Goal: Task Accomplishment & Management: Manage account settings

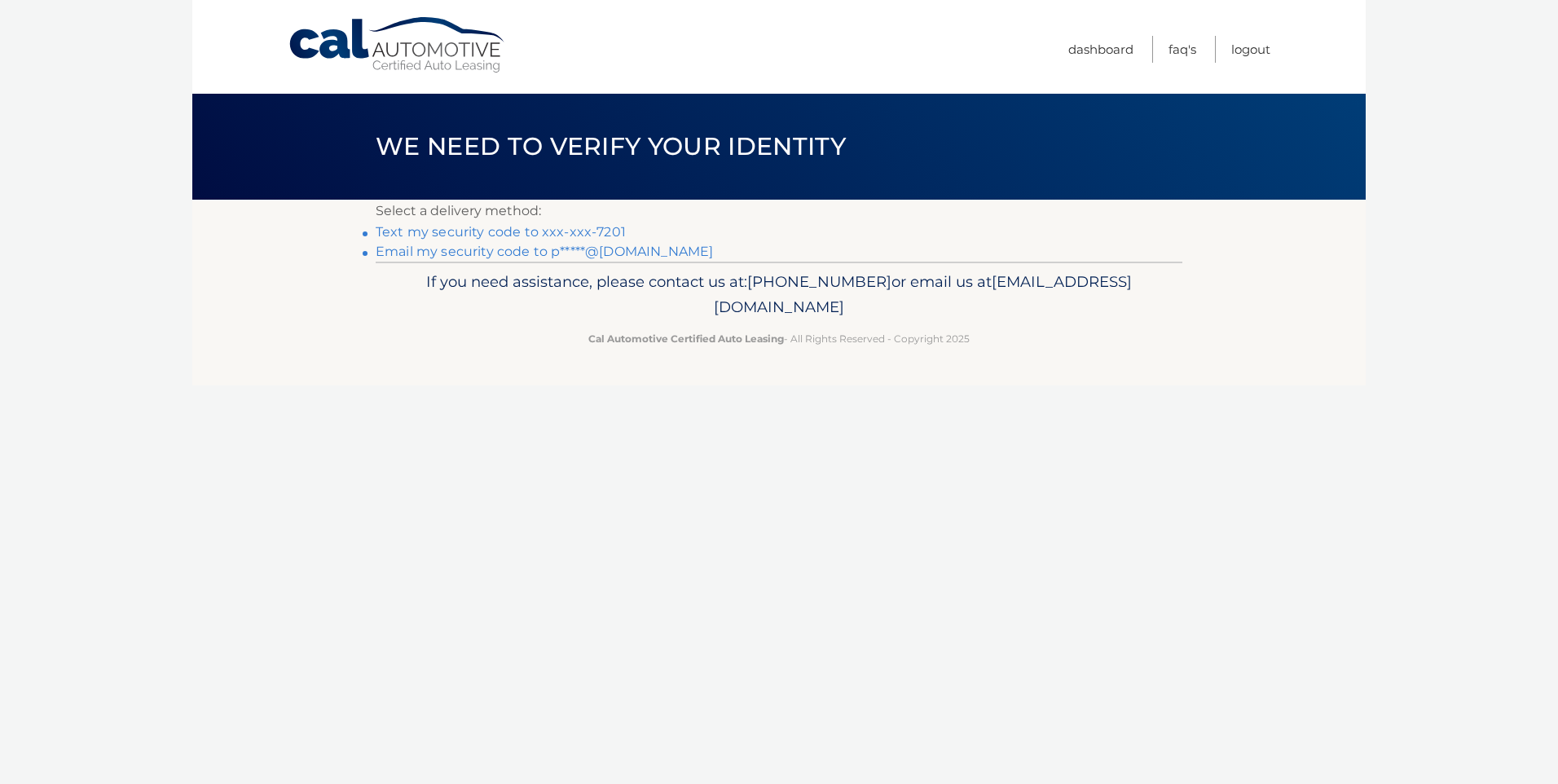
click at [452, 233] on link "Text my security code to xxx-xxx-7201" at bounding box center [501, 231] width 250 height 15
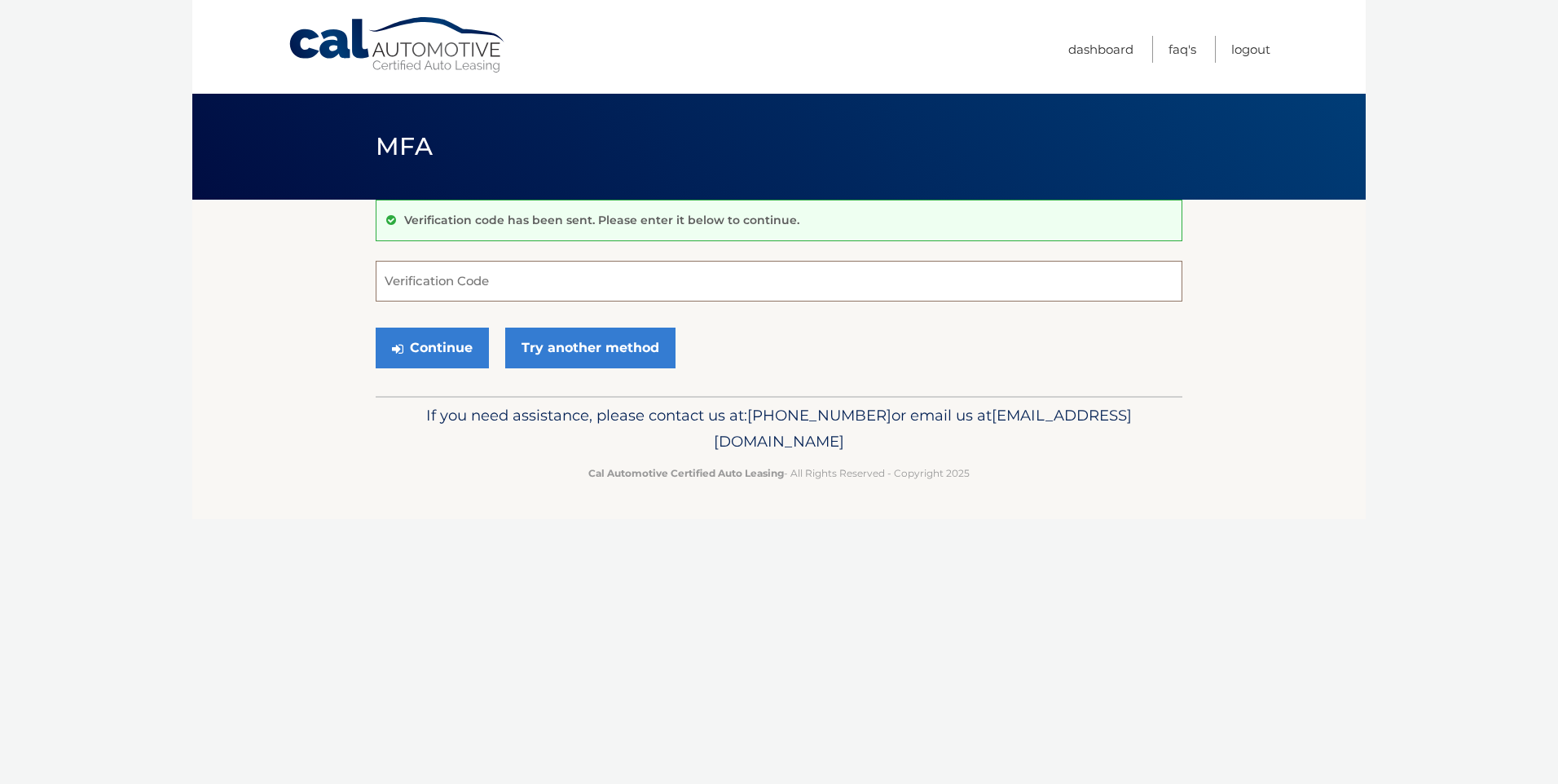
click at [458, 280] on input "Verification Code" at bounding box center [779, 281] width 807 height 41
type input "549836"
click at [449, 341] on button "Continue" at bounding box center [432, 348] width 113 height 41
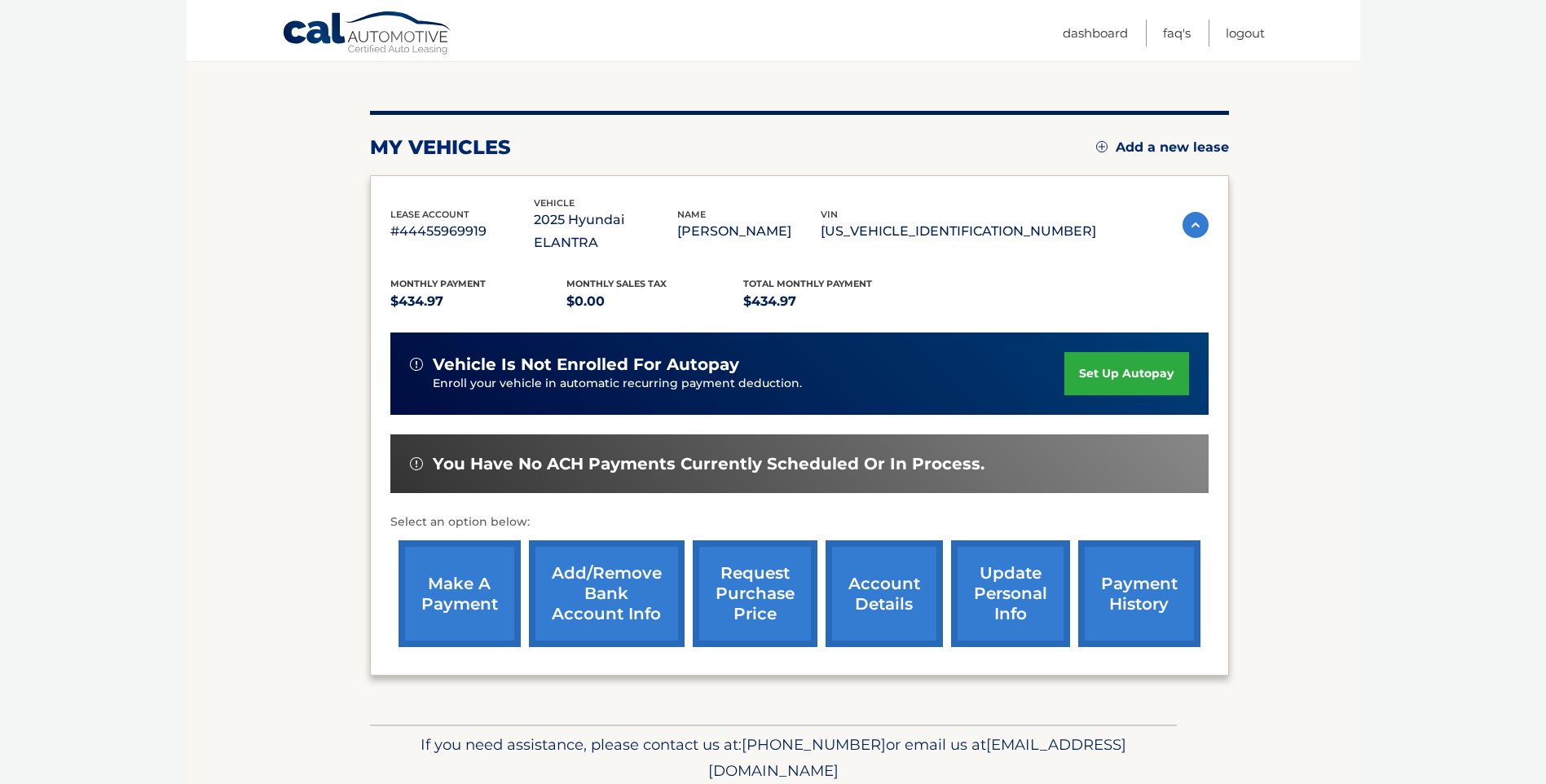
scroll to position [163, 0]
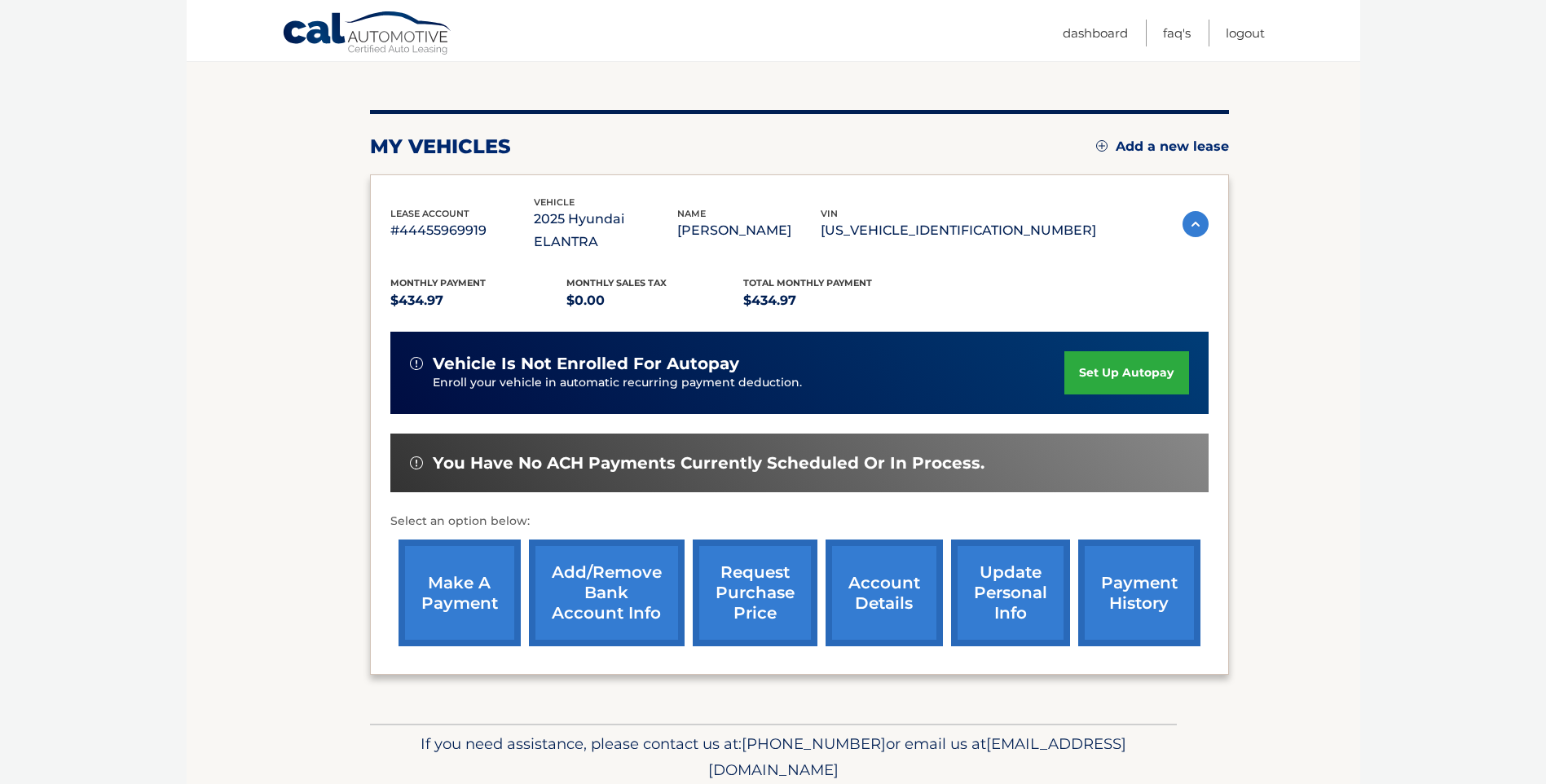
click at [1156, 574] on link "payment history" at bounding box center [1139, 592] width 122 height 106
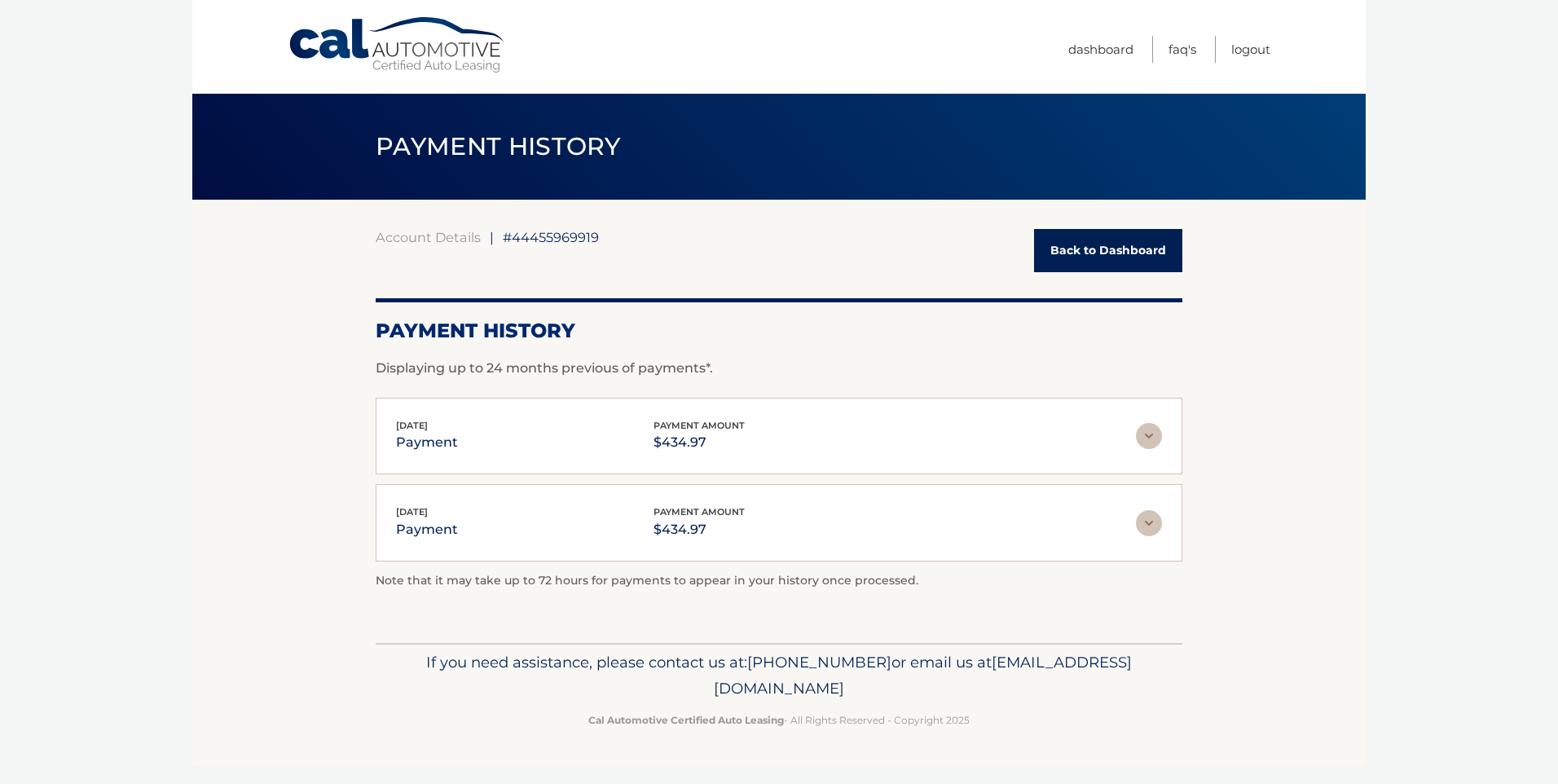
click at [1073, 241] on link "Back to Dashboard" at bounding box center [1108, 250] width 149 height 43
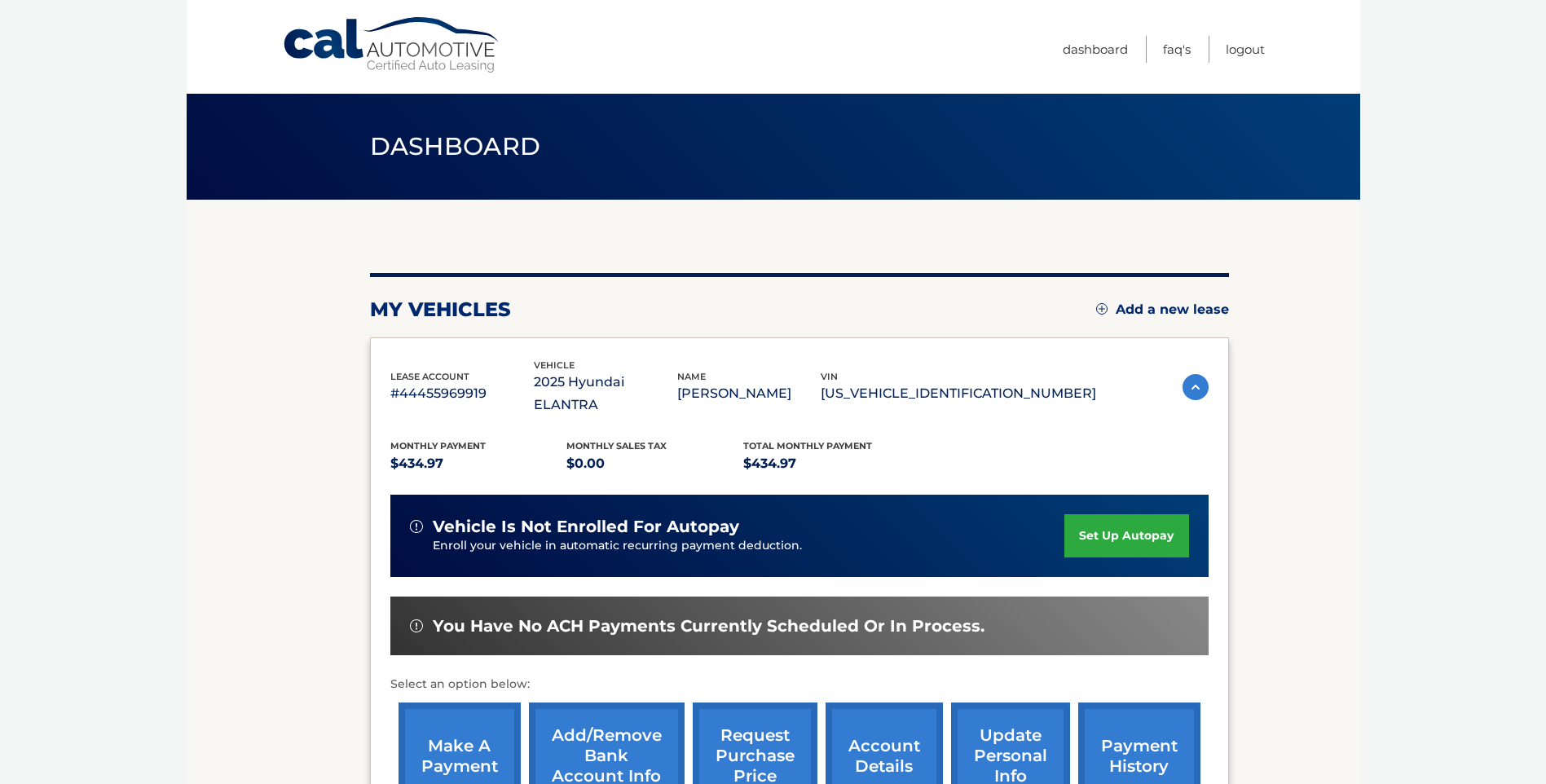
click at [1193, 374] on img at bounding box center [1195, 387] width 26 height 26
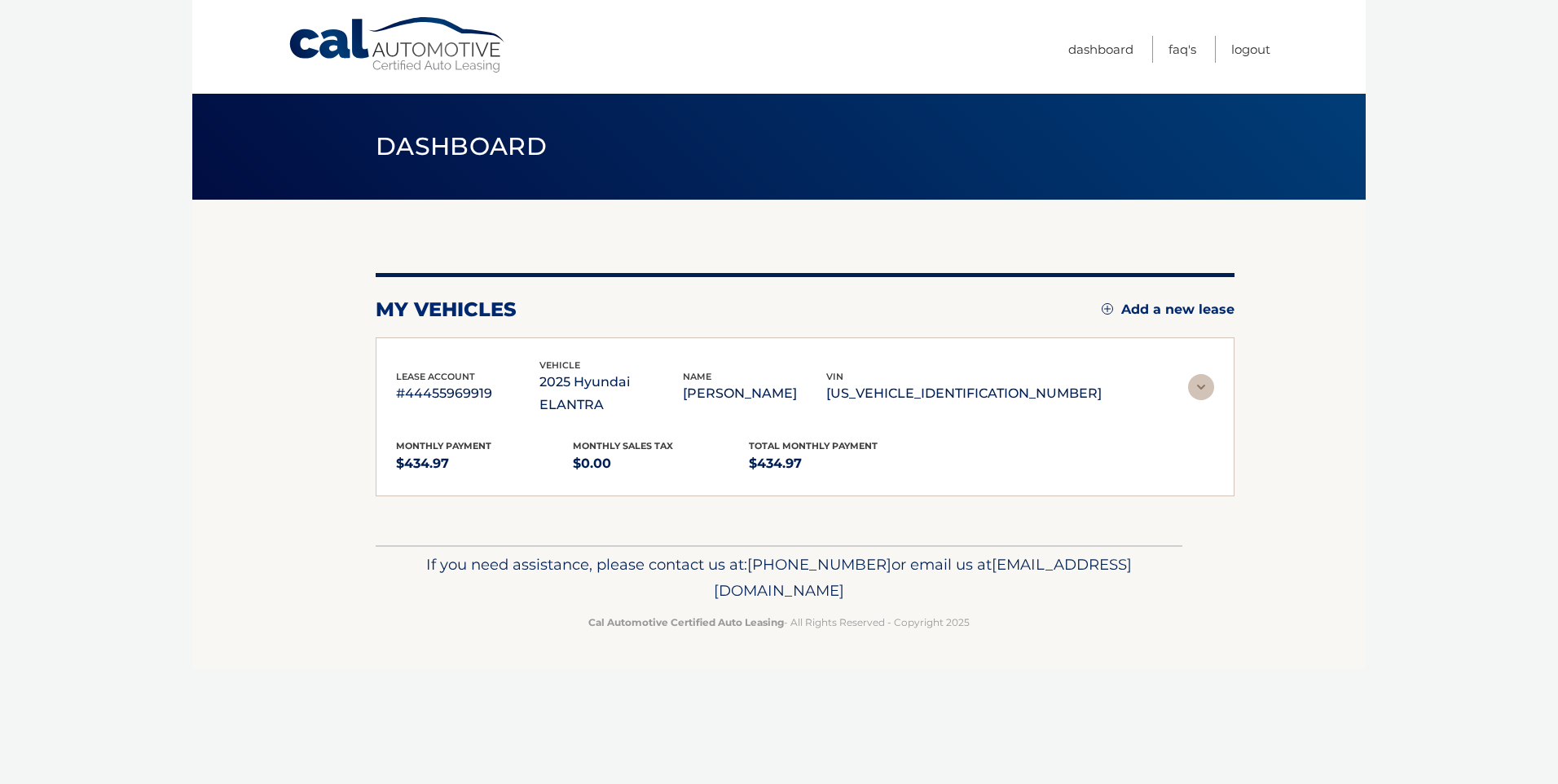
click at [1193, 373] on section "my vehicles Add a new lease lease account #44455969919 vehicle 2025 Hyundai ELA…" at bounding box center [779, 372] width 1174 height 345
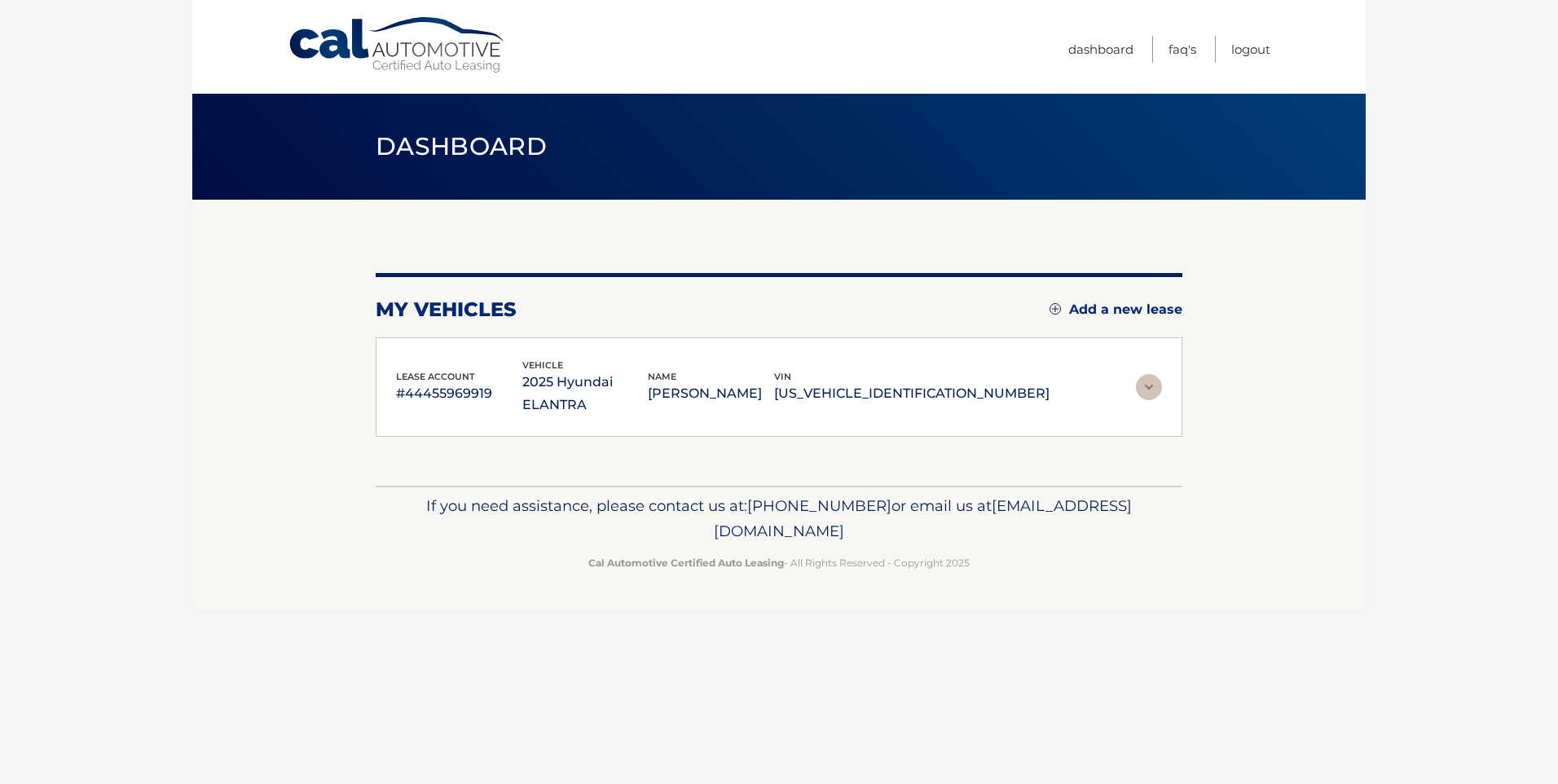
click at [1158, 375] on img at bounding box center [1149, 387] width 26 height 26
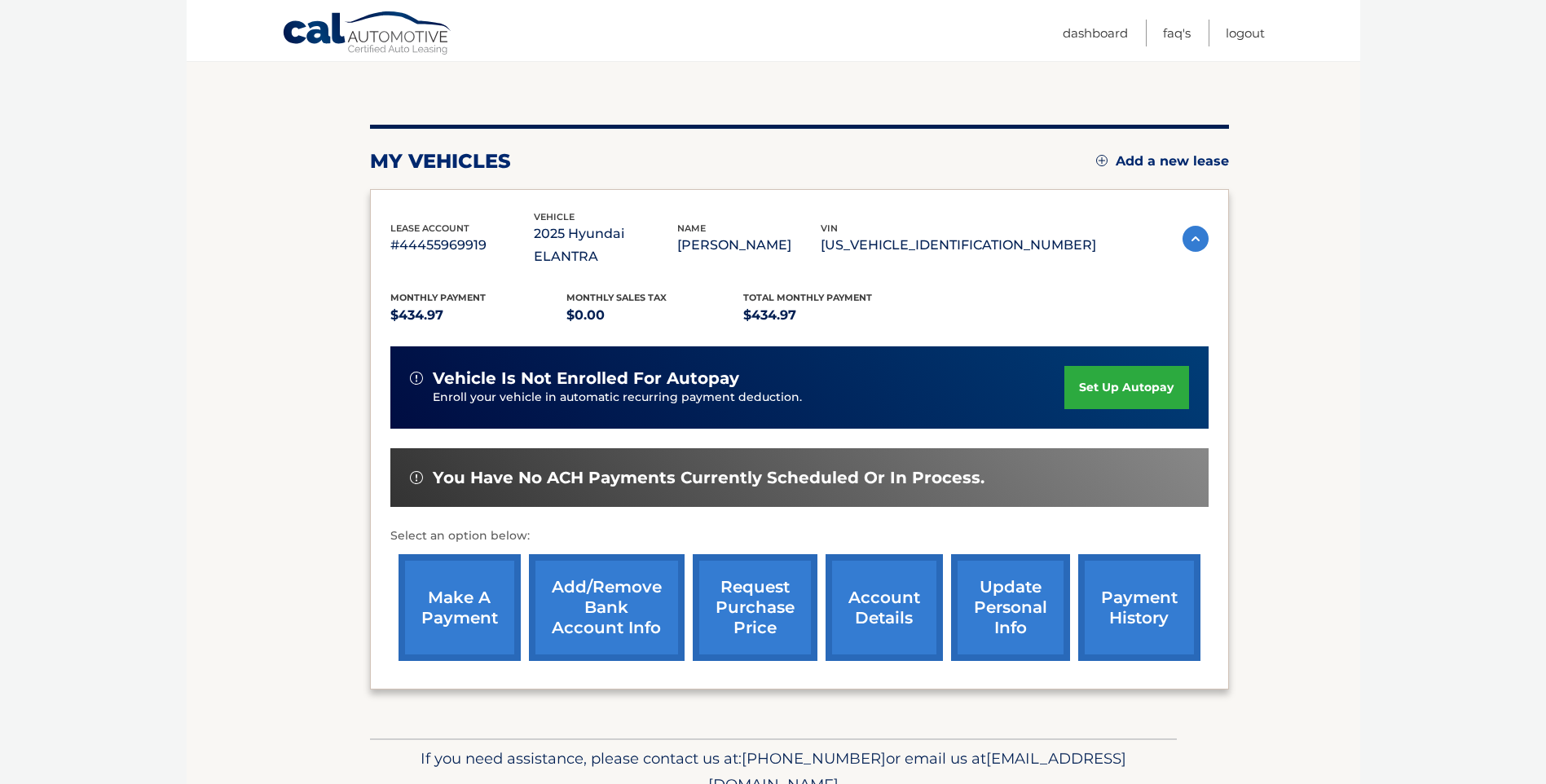
scroll to position [163, 0]
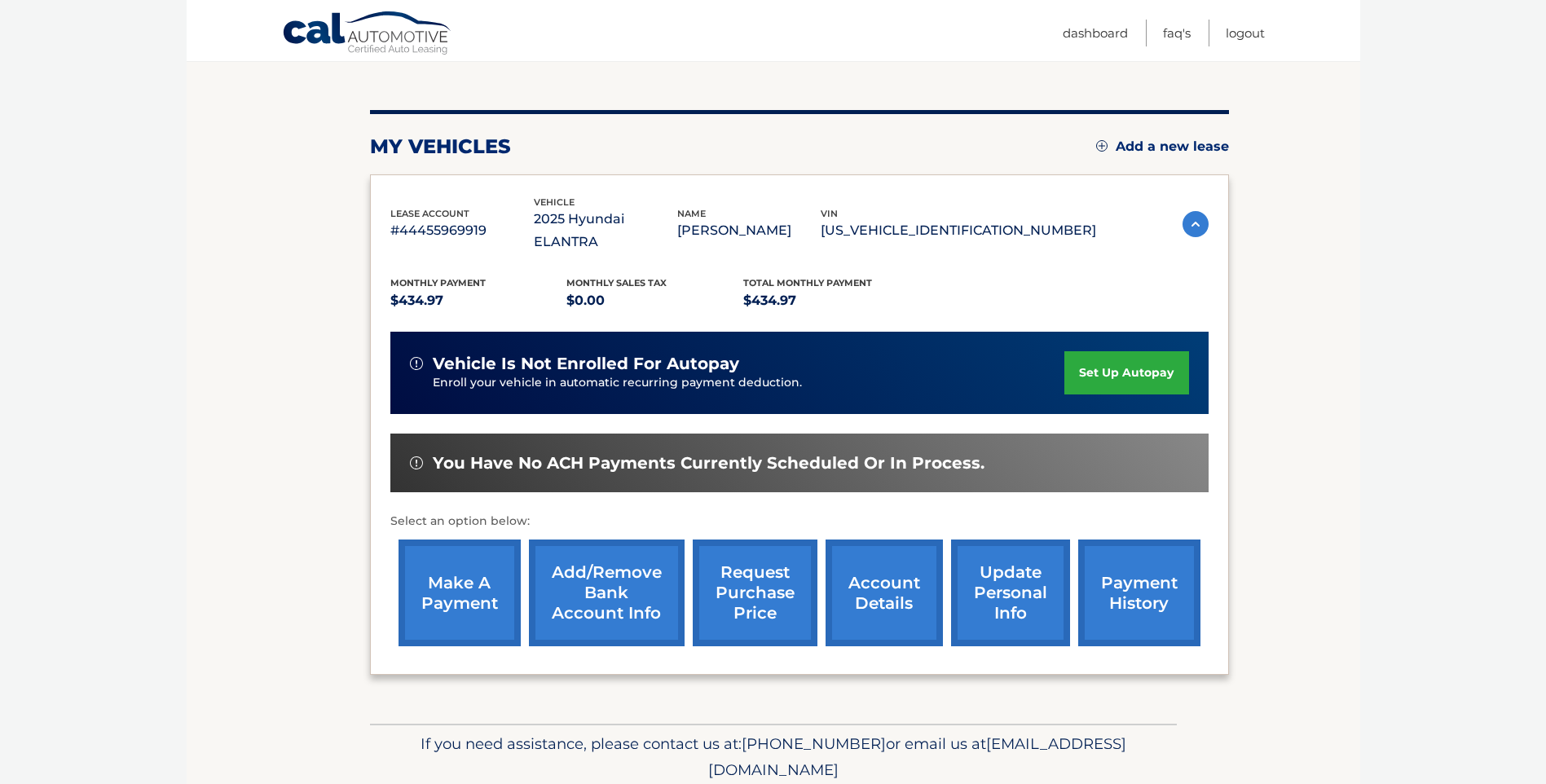
click at [439, 576] on link "make a payment" at bounding box center [460, 592] width 122 height 106
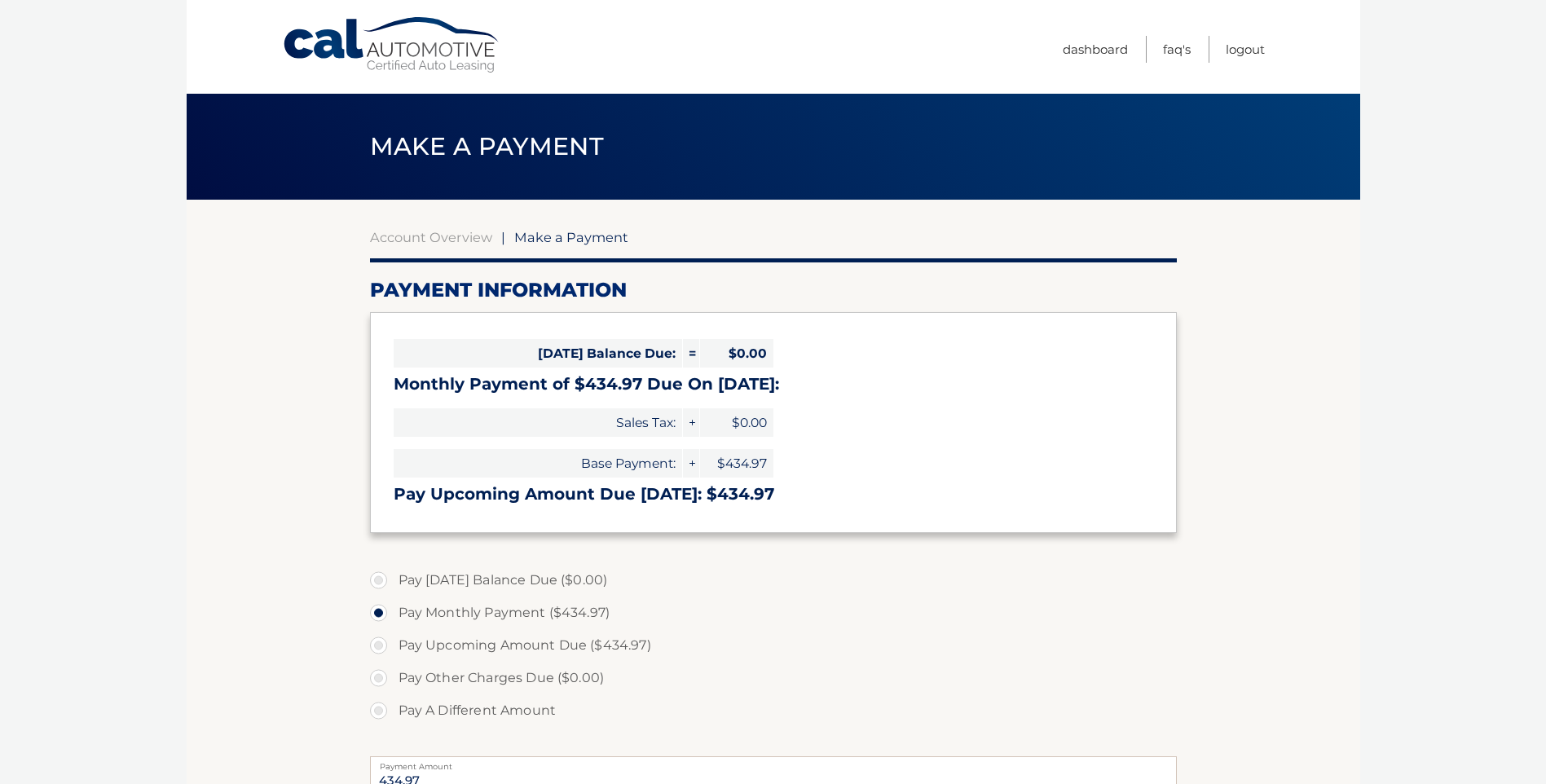
select select "ZWM4MDZkNWMtZDc2MC00ZTIzLTg2YWItMTI4ODAwMDY3Mzcy"
click at [1255, 50] on link "Logout" at bounding box center [1245, 49] width 39 height 27
